Goal: Register for event/course

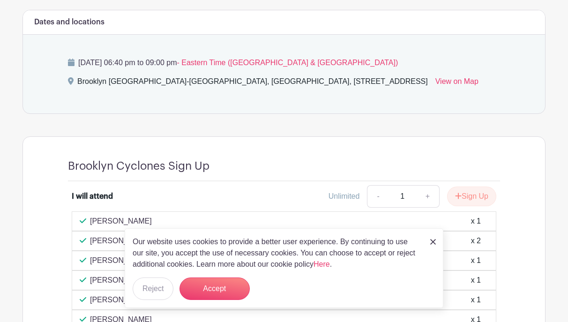
scroll to position [483, 0]
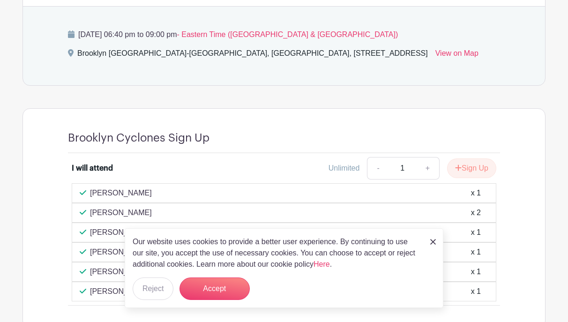
click at [433, 241] on img at bounding box center [433, 242] width 6 height 6
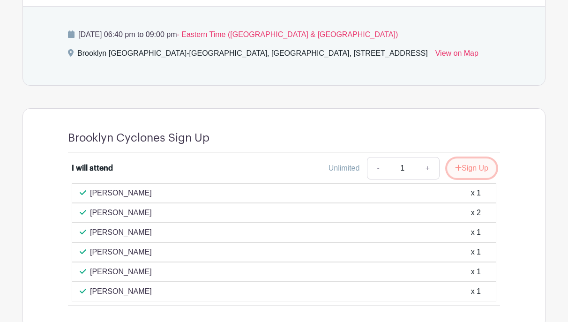
click at [471, 158] on button "Sign Up" at bounding box center [471, 168] width 49 height 20
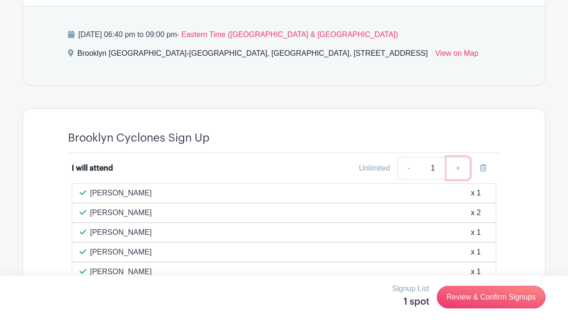
click at [458, 157] on link "+" at bounding box center [458, 168] width 23 height 23
type input "2"
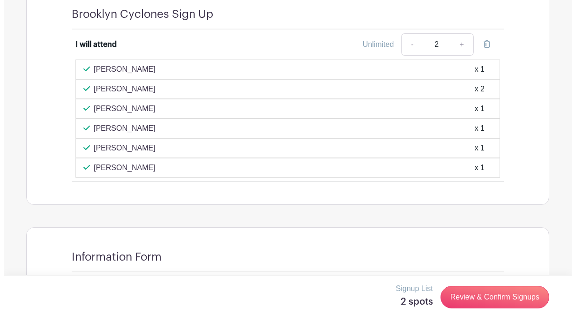
scroll to position [624, 0]
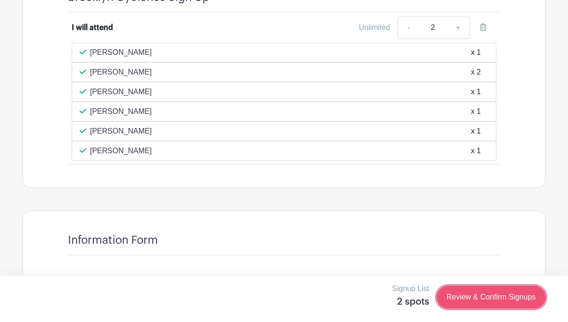
click at [491, 297] on link "Review & Confirm Signups" at bounding box center [491, 297] width 109 height 23
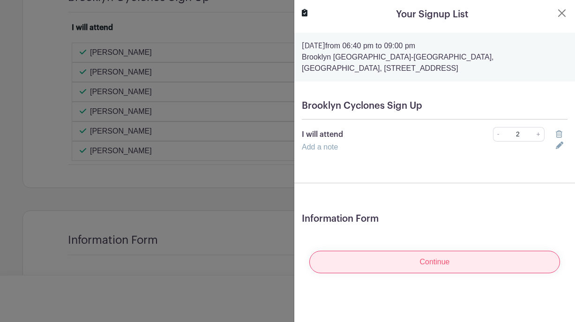
click at [435, 264] on input "Continue" at bounding box center [434, 262] width 251 height 23
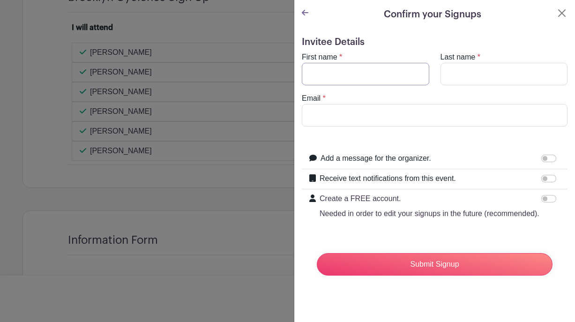
click at [361, 81] on input "First name" at bounding box center [366, 74] width 128 height 23
type input "[PERSON_NAME]"
type input "[PERSON_NAME][EMAIL_ADDRESS][PERSON_NAME][DOMAIN_NAME]"
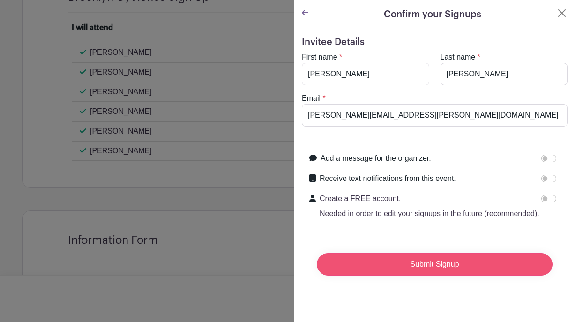
click at [433, 273] on input "Submit Signup" at bounding box center [435, 264] width 236 height 23
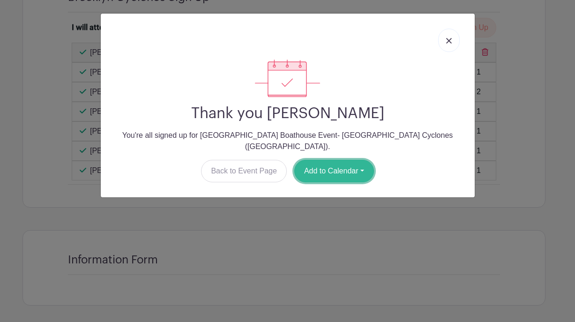
click at [338, 160] on button "Add to Calendar" at bounding box center [334, 171] width 80 height 23
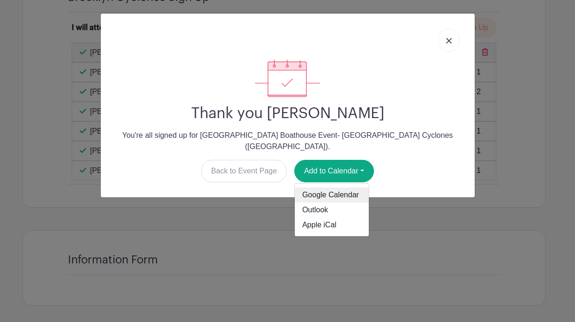
click at [335, 188] on link "Google Calendar" at bounding box center [332, 195] width 74 height 15
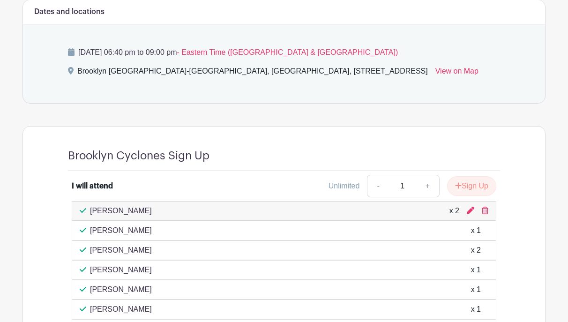
scroll to position [432, 0]
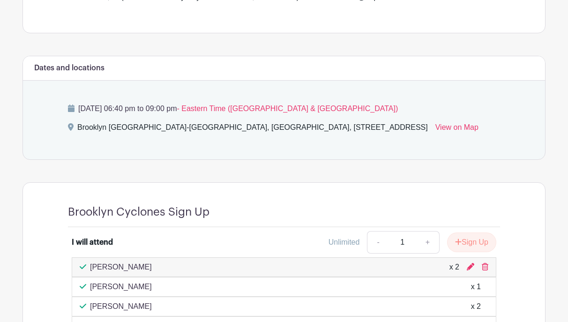
click at [295, 16] on div "Brooklyn Bridge Park Boathouse Events Brooklyn Bridge Park Boathouse Event- Bro…" at bounding box center [284, 78] width 523 height 885
